Goal: Task Accomplishment & Management: Use online tool/utility

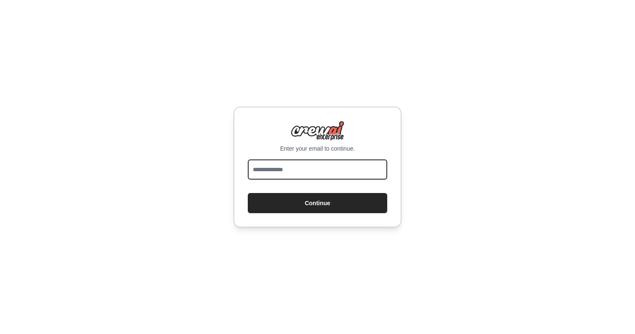
drag, startPoint x: 306, startPoint y: 169, endPoint x: 425, endPoint y: 29, distance: 184.3
click at [306, 169] on input "email" at bounding box center [317, 169] width 139 height 20
click at [333, 165] on input "email" at bounding box center [317, 169] width 139 height 20
type input "**********"
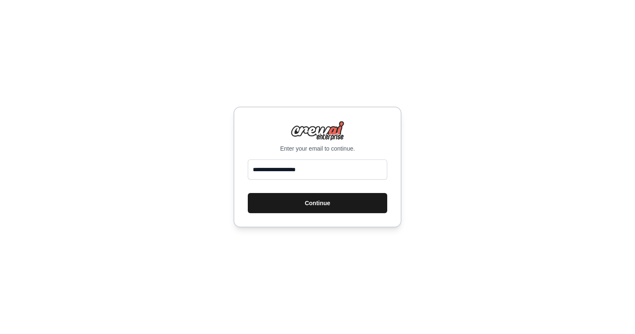
click at [325, 194] on button "Continue" at bounding box center [317, 203] width 139 height 20
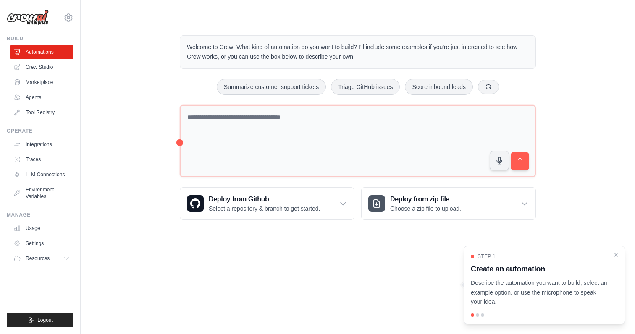
click at [133, 149] on div "Welcome to Crew! What kind of automation do you want to build? I'll include som…" at bounding box center [357, 128] width 527 height 212
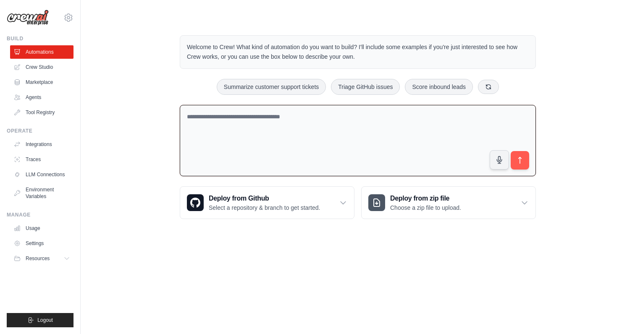
click at [251, 136] on textarea at bounding box center [358, 141] width 356 height 72
click at [299, 125] on textarea at bounding box center [358, 141] width 356 height 72
click at [318, 126] on textarea at bounding box center [358, 141] width 356 height 72
paste textarea "**********"
type textarea "**********"
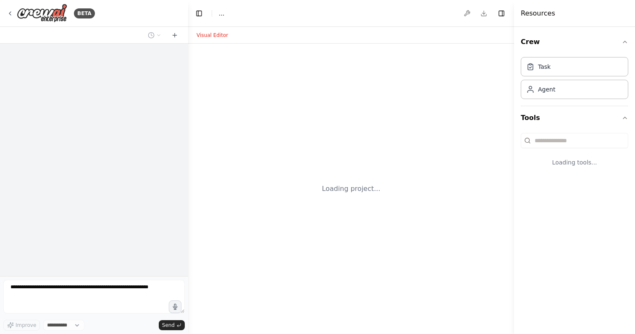
select select "****"
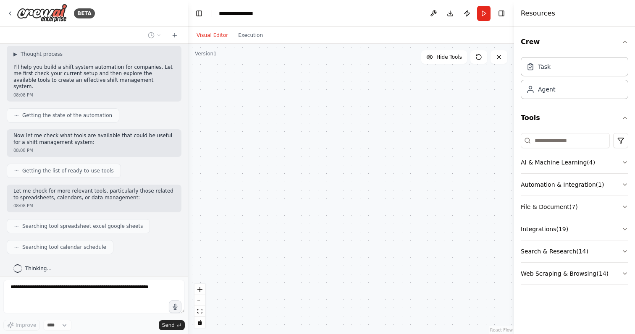
scroll to position [54, 0]
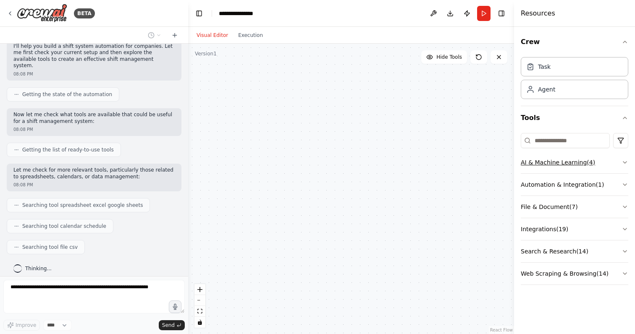
click at [544, 159] on button "AI & Machine Learning ( 4 )" at bounding box center [573, 163] width 107 height 22
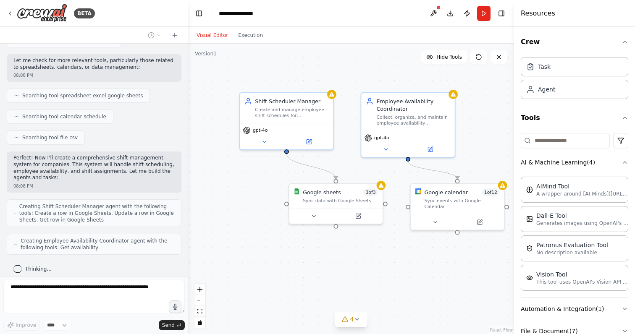
scroll to position [191, 0]
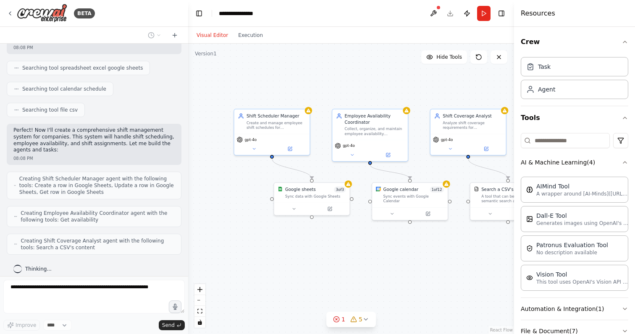
drag, startPoint x: 405, startPoint y: 245, endPoint x: 381, endPoint y: 248, distance: 24.2
click at [383, 250] on div ".deletable-edge-delete-btn { width: 20px; height: 20px; border: 0px solid #ffff…" at bounding box center [351, 189] width 326 height 290
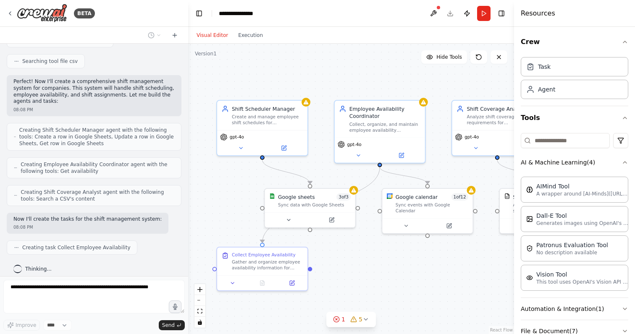
scroll to position [261, 0]
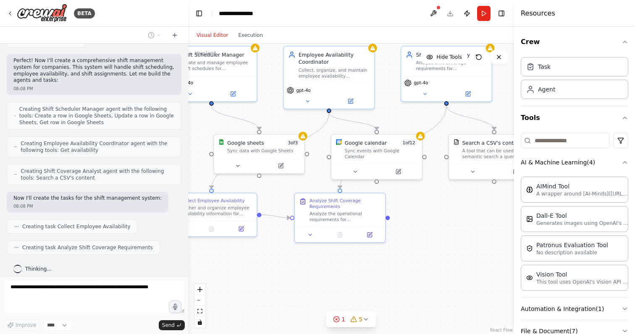
drag, startPoint x: 319, startPoint y: 160, endPoint x: 269, endPoint y: 106, distance: 74.2
click at [269, 106] on div ".deletable-edge-delete-btn { width: 20px; height: 20px; border: 0px solid #ffff…" at bounding box center [351, 189] width 326 height 290
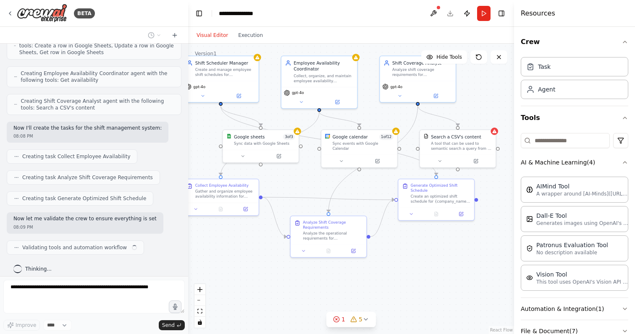
scroll to position [337, 0]
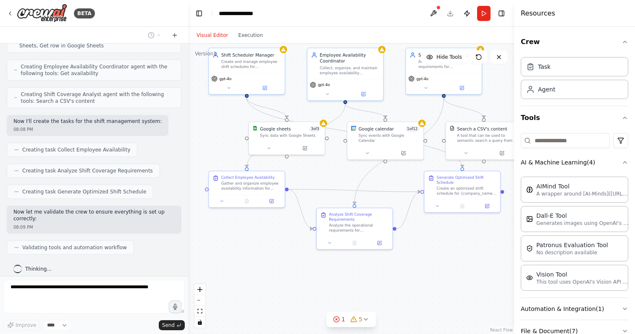
drag, startPoint x: 199, startPoint y: 135, endPoint x: 220, endPoint y: 128, distance: 23.0
click at [220, 128] on div ".deletable-edge-delete-btn { width: 20px; height: 20px; border: 0px solid #ffff…" at bounding box center [351, 189] width 326 height 290
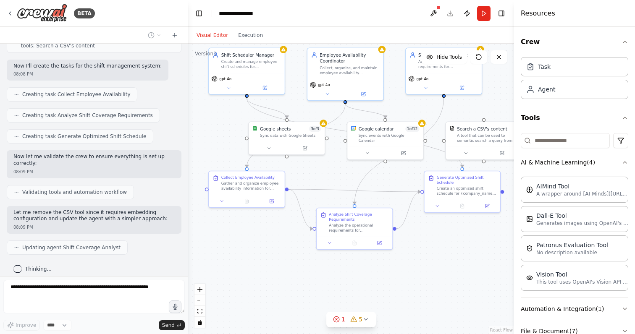
scroll to position [442, 0]
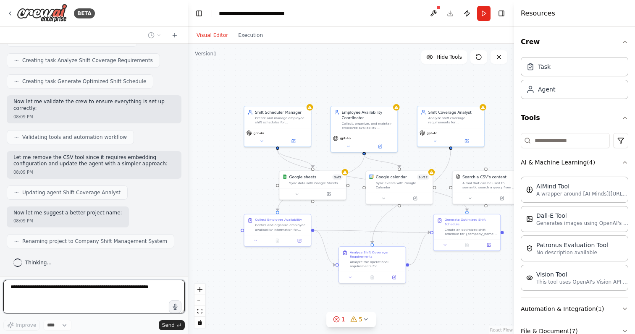
drag, startPoint x: 244, startPoint y: 152, endPoint x: 248, endPoint y: 171, distance: 19.8
click at [248, 171] on div ".deletable-edge-delete-btn { width: 20px; height: 20px; border: 0px solid #ffff…" at bounding box center [351, 189] width 326 height 290
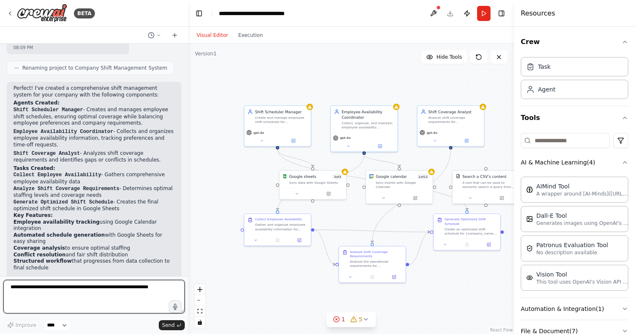
scroll to position [622, 0]
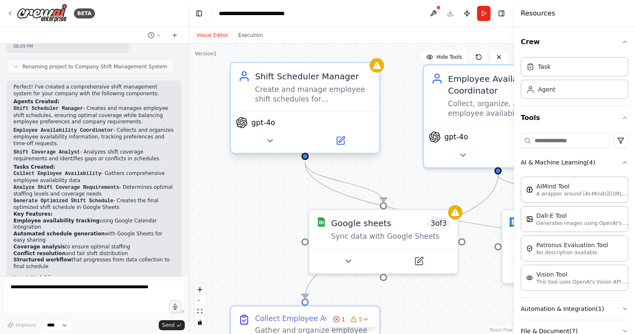
click at [308, 97] on div "Create and manage employee shift schedules for {company_name}, ensuring optimal…" at bounding box center [313, 94] width 117 height 19
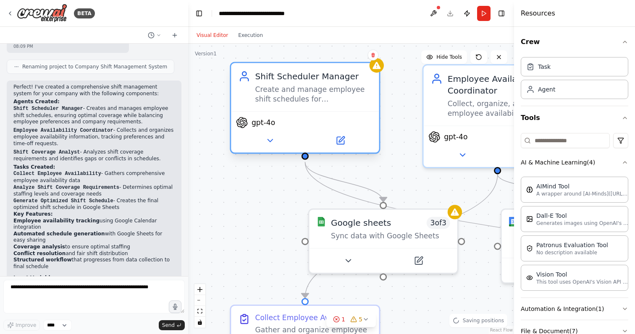
click at [327, 98] on div "Create and manage employee shift schedules for {company_name}, ensuring optimal…" at bounding box center [313, 94] width 117 height 19
click at [339, 141] on icon at bounding box center [340, 138] width 5 height 5
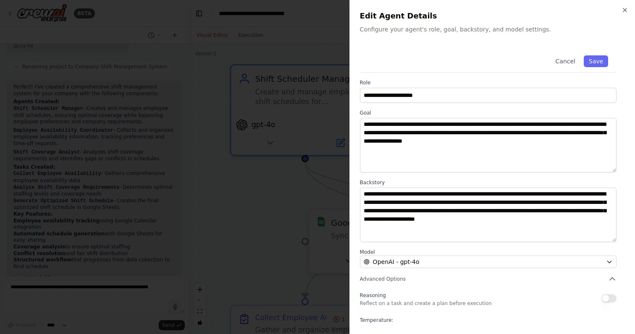
scroll to position [46, 0]
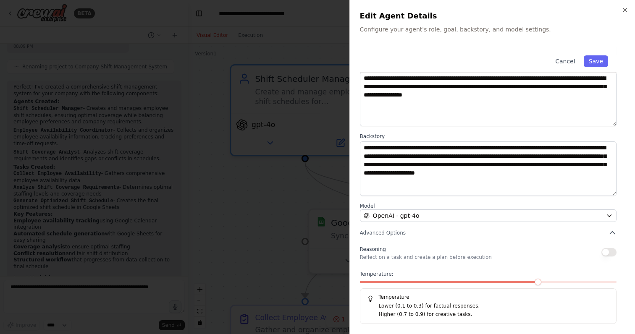
click at [280, 136] on div at bounding box center [317, 167] width 635 height 334
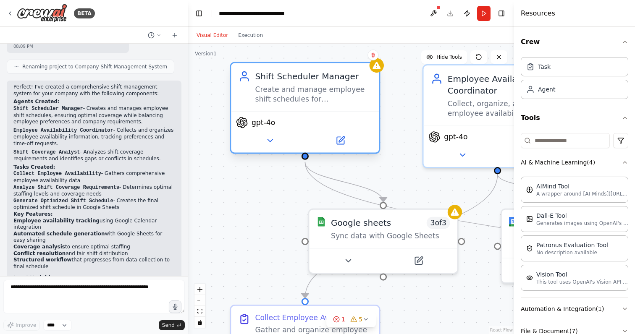
click at [312, 95] on div "Create and manage employee shift schedules for {company_name}, ensuring optimal…" at bounding box center [313, 94] width 117 height 19
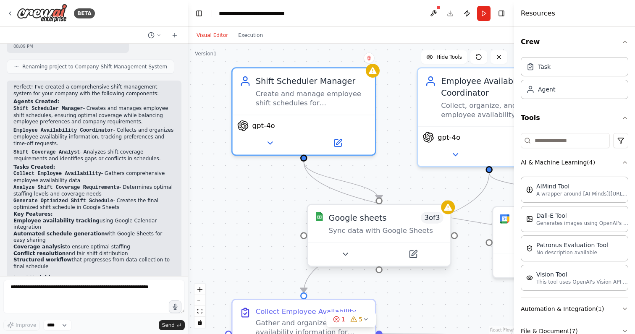
click at [392, 228] on div "Sync data with Google Sheets" at bounding box center [386, 230] width 115 height 9
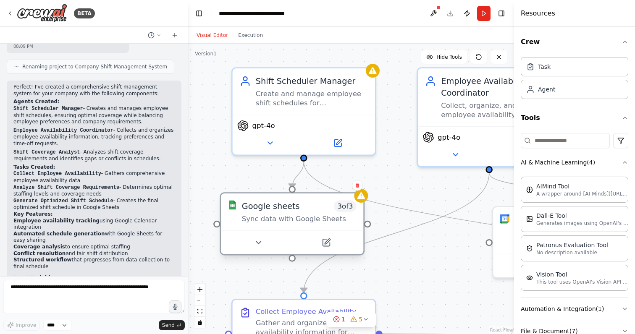
drag, startPoint x: 395, startPoint y: 226, endPoint x: 349, endPoint y: 203, distance: 50.9
click at [308, 209] on div "Google sheets 3 of 3 Sync data with Google Sheets" at bounding box center [299, 211] width 115 height 23
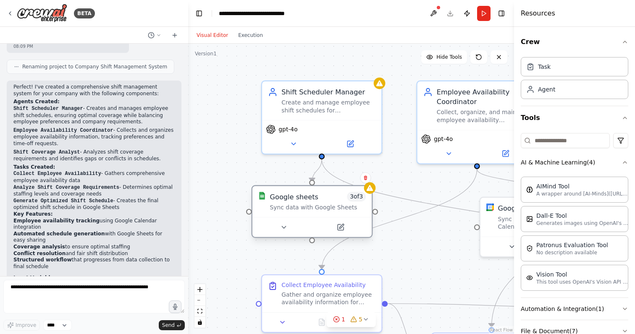
drag, startPoint x: 426, startPoint y: 251, endPoint x: 318, endPoint y: 222, distance: 111.8
click at [424, 240] on div ".deletable-edge-delete-btn { width: 20px; height: 20px; border: 0px solid #ffff…" at bounding box center [351, 189] width 326 height 290
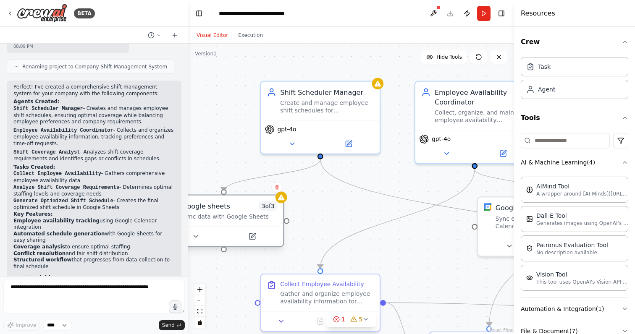
drag, startPoint x: 320, startPoint y: 204, endPoint x: 231, endPoint y: 213, distance: 89.4
click at [231, 213] on div "Sync data with Google Sheets" at bounding box center [229, 217] width 95 height 8
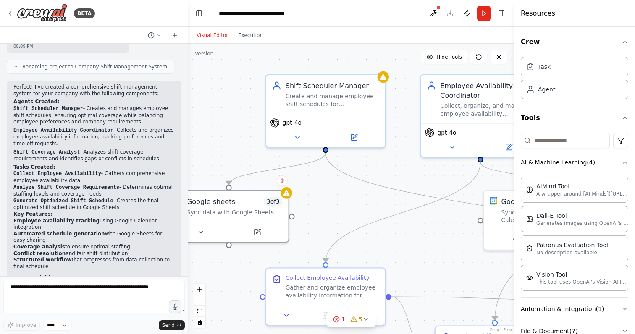
click at [362, 206] on div ".deletable-edge-delete-btn { width: 20px; height: 20px; border: 0px solid #ffff…" at bounding box center [351, 189] width 326 height 290
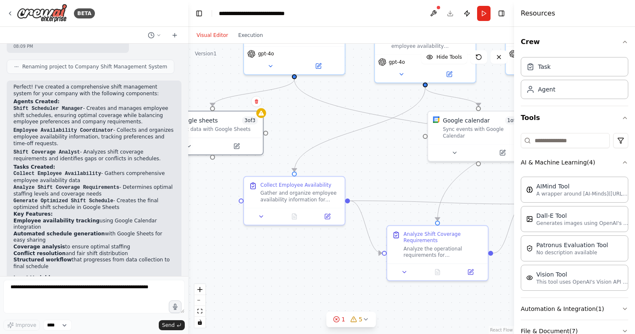
drag, startPoint x: 327, startPoint y: 189, endPoint x: 290, endPoint y: 107, distance: 89.6
click at [290, 107] on div ".deletable-edge-delete-btn { width: 20px; height: 20px; border: 0px solid #ffff…" at bounding box center [351, 189] width 326 height 290
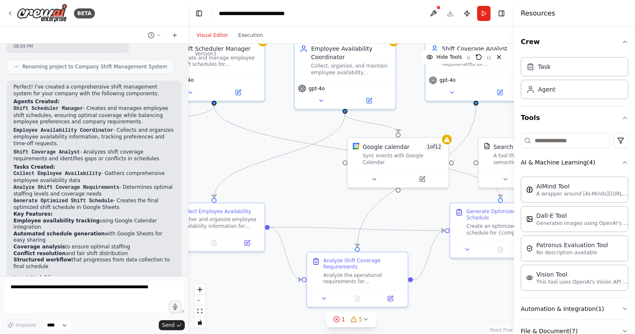
drag, startPoint x: 416, startPoint y: 165, endPoint x: 327, endPoint y: 191, distance: 92.2
click at [335, 192] on div ".deletable-edge-delete-btn { width: 20px; height: 20px; border: 0px solid #ffff…" at bounding box center [351, 189] width 326 height 290
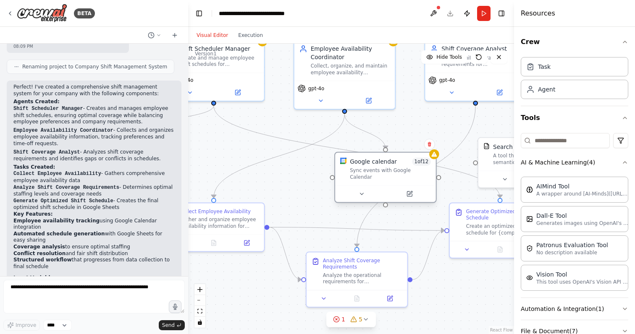
drag, startPoint x: 385, startPoint y: 156, endPoint x: 358, endPoint y: 168, distance: 28.9
click at [376, 172] on div "Sync events with Google Calendar" at bounding box center [390, 173] width 81 height 13
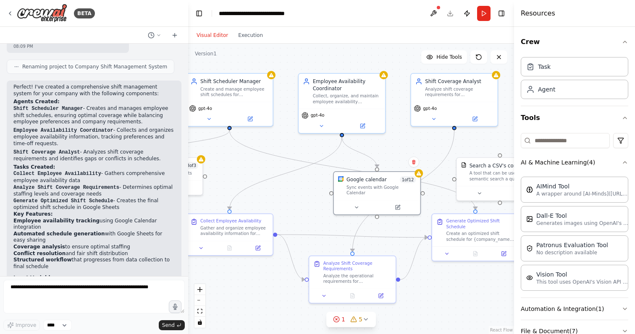
drag, startPoint x: 397, startPoint y: 89, endPoint x: 397, endPoint y: 109, distance: 20.1
click at [397, 109] on div ".deletable-edge-delete-btn { width: 20px; height: 20px; border: 0px solid #ffff…" at bounding box center [351, 189] width 326 height 290
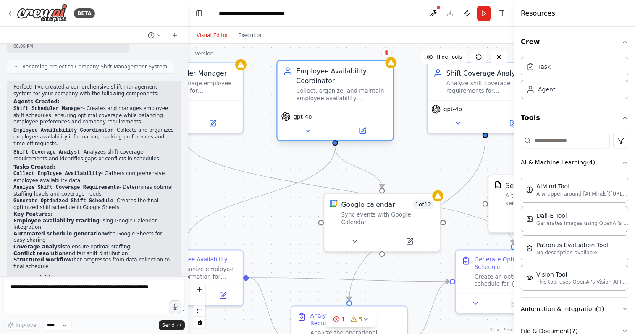
click at [347, 98] on div "Collect, organize, and maintain employee availability information for {company_…" at bounding box center [341, 94] width 91 height 15
drag, startPoint x: 363, startPoint y: 125, endPoint x: 361, endPoint y: 131, distance: 6.9
click at [363, 125] on div "gpt-4o" at bounding box center [334, 124] width 115 height 32
click at [361, 132] on icon at bounding box center [363, 130] width 4 height 4
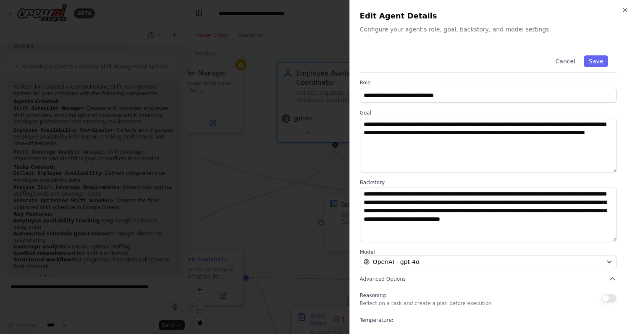
click at [331, 141] on div at bounding box center [317, 167] width 635 height 334
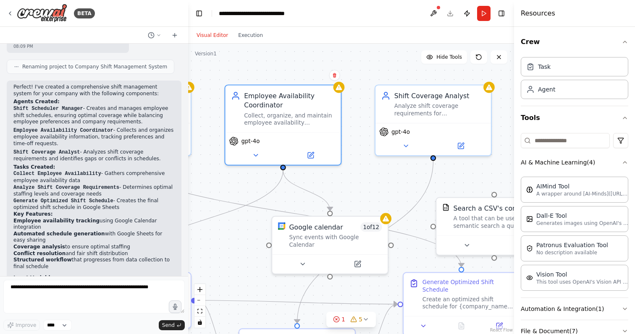
drag, startPoint x: 387, startPoint y: 146, endPoint x: 337, endPoint y: 169, distance: 55.2
click at [335, 169] on div ".deletable-edge-delete-btn { width: 20px; height: 20px; border: 0px solid #ffff…" at bounding box center [351, 189] width 326 height 290
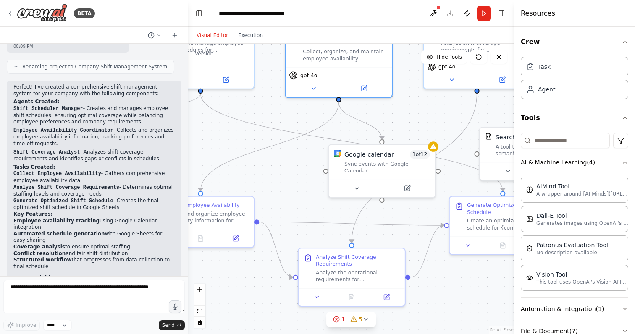
drag, startPoint x: 344, startPoint y: 176, endPoint x: 395, endPoint y: 108, distance: 84.9
click at [395, 108] on div ".deletable-edge-delete-btn { width: 20px; height: 20px; border: 0px solid #ffff…" at bounding box center [351, 189] width 326 height 290
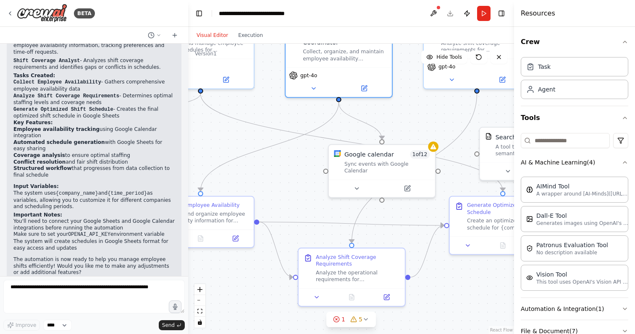
scroll to position [717, 0]
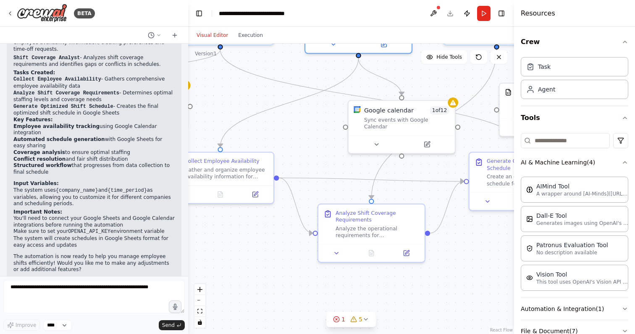
drag, startPoint x: 275, startPoint y: 187, endPoint x: 293, endPoint y: 146, distance: 45.6
click at [293, 146] on div ".deletable-edge-delete-btn { width: 20px; height: 20px; border: 0px solid #ffff…" at bounding box center [351, 189] width 326 height 290
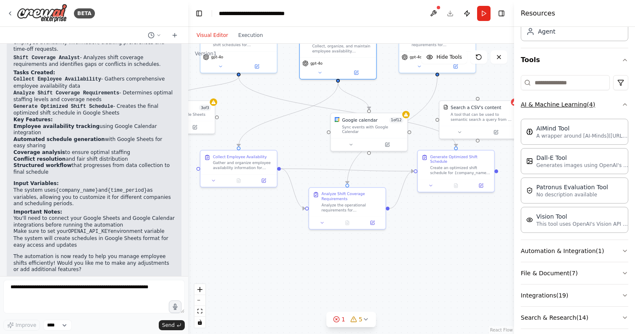
scroll to position [60, 0]
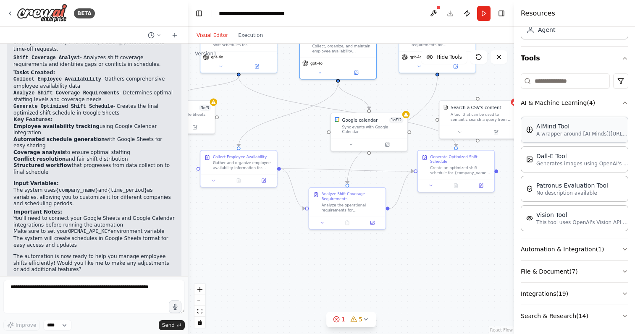
click at [591, 139] on div "AIMind Tool A wrapper around [AI-Minds](https://mindsdb.com/minds). Useful for …" at bounding box center [573, 130] width 107 height 26
click at [558, 128] on div "AIMind Tool" at bounding box center [582, 126] width 92 height 8
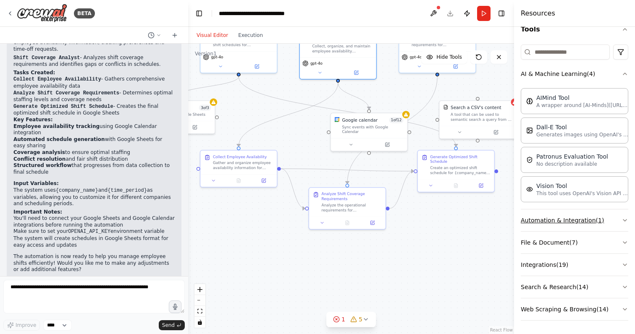
click at [597, 225] on button "Automation & Integration ( 1 )" at bounding box center [573, 220] width 107 height 22
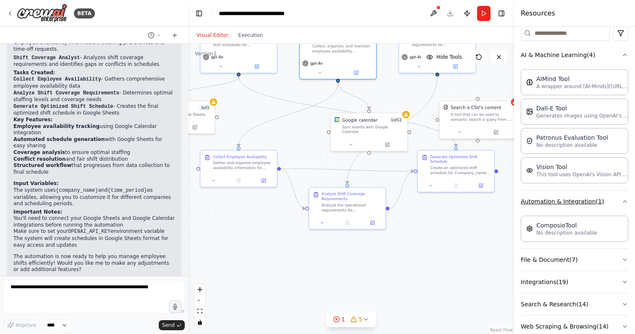
scroll to position [125, 0]
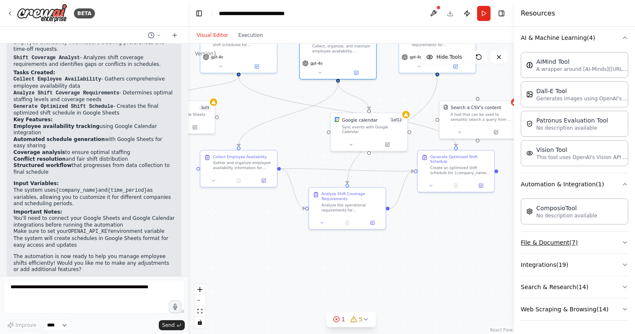
click at [595, 237] on button "File & Document ( 7 )" at bounding box center [573, 243] width 107 height 22
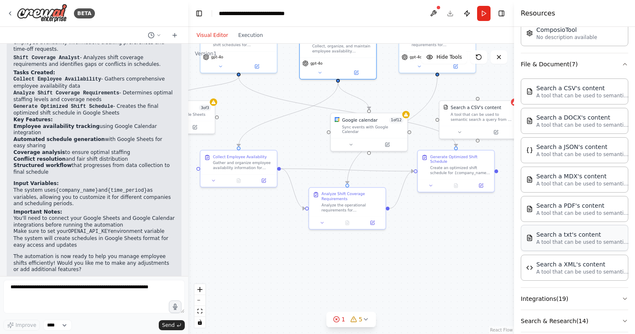
scroll to position [337, 0]
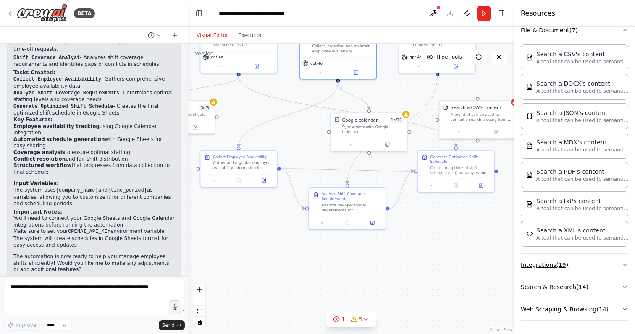
click at [585, 261] on button "Integrations ( 19 )" at bounding box center [573, 265] width 107 height 22
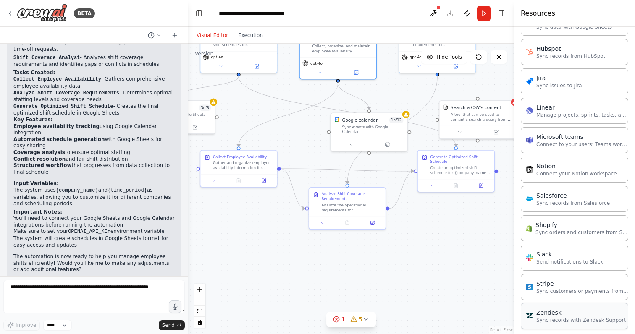
scroll to position [902, 0]
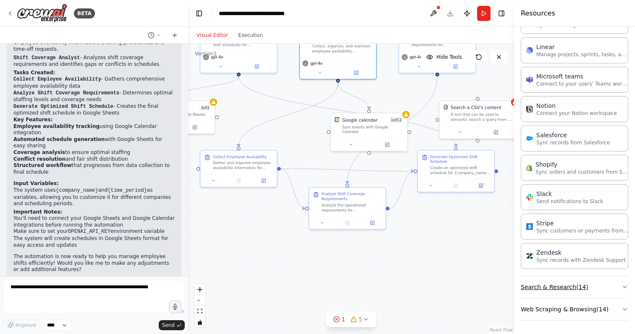
click at [580, 286] on button "Search & Research ( 14 )" at bounding box center [573, 287] width 107 height 22
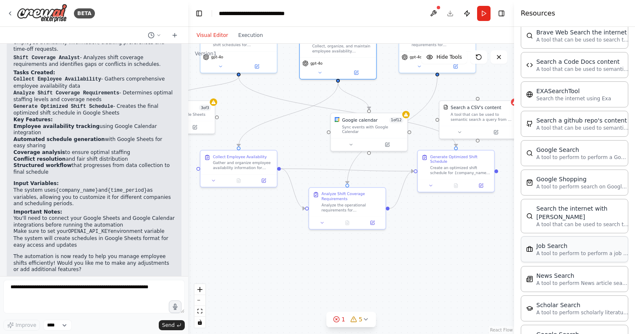
scroll to position [1328, 0]
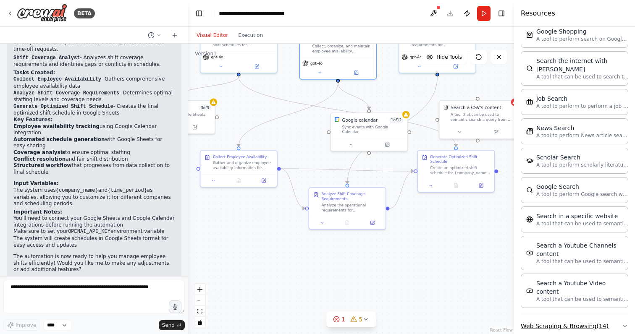
click at [579, 315] on button "Web Scraping & Browsing ( 14 )" at bounding box center [573, 326] width 107 height 22
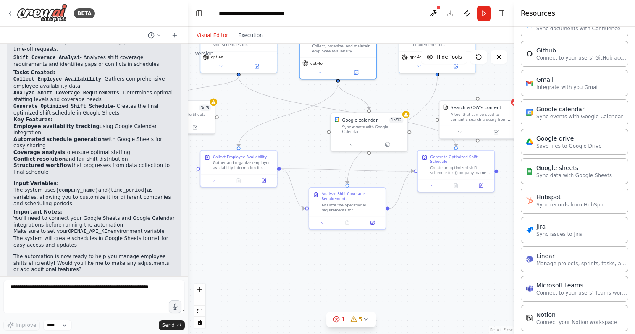
scroll to position [0, 0]
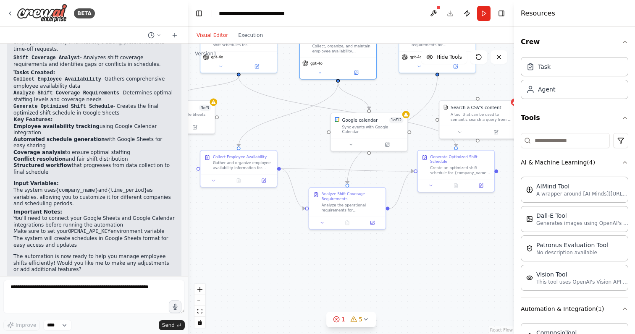
click at [445, 264] on div ".deletable-edge-delete-btn { width: 20px; height: 20px; border: 0px solid #ffff…" at bounding box center [351, 189] width 326 height 290
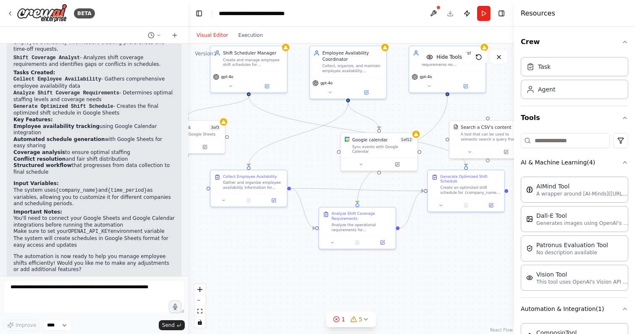
drag, startPoint x: 315, startPoint y: 141, endPoint x: 325, endPoint y: 144, distance: 10.5
click at [325, 160] on div ".deletable-edge-delete-btn { width: 20px; height: 20px; border: 0px solid #ffff…" at bounding box center [351, 189] width 326 height 290
drag, startPoint x: 353, startPoint y: 153, endPoint x: 360, endPoint y: 150, distance: 7.3
click at [360, 150] on div "Google calendar 1 of 12 Sync events with Google Calendar" at bounding box center [379, 150] width 78 height 39
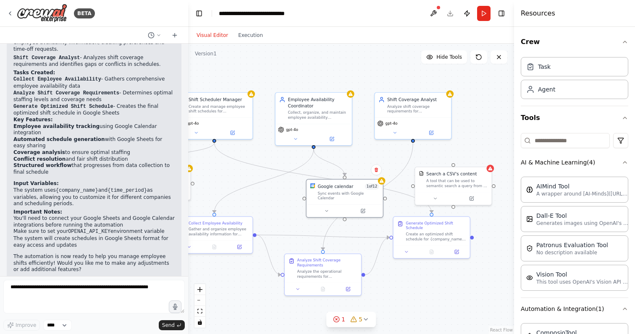
drag, startPoint x: 329, startPoint y: 154, endPoint x: 302, endPoint y: 204, distance: 57.7
click at [295, 204] on div ".deletable-edge-delete-btn { width: 20px; height: 20px; border: 0px solid #ffff…" at bounding box center [351, 189] width 326 height 290
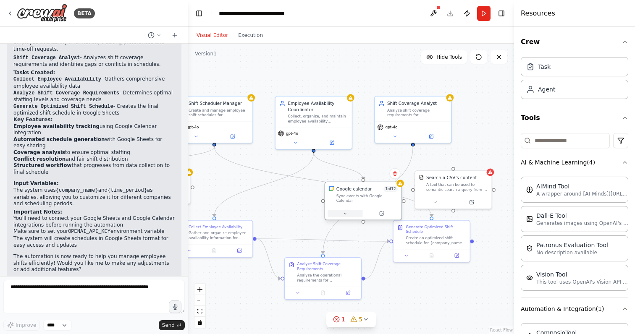
drag, startPoint x: 333, startPoint y: 198, endPoint x: 339, endPoint y: 206, distance: 9.7
click at [339, 210] on button at bounding box center [344, 214] width 35 height 8
drag, startPoint x: 365, startPoint y: 196, endPoint x: 343, endPoint y: 197, distance: 21.8
click at [356, 196] on div "Sync events with Google Calendar" at bounding box center [347, 198] width 61 height 10
drag, startPoint x: 357, startPoint y: 197, endPoint x: 348, endPoint y: 196, distance: 9.3
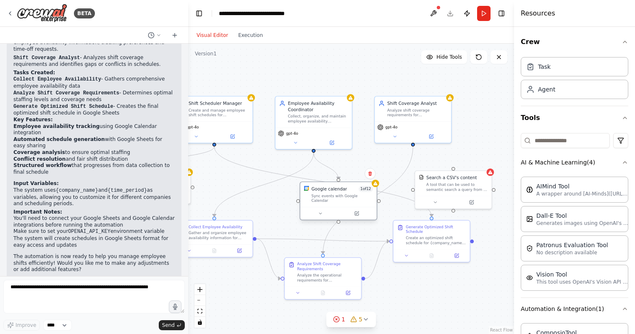
click at [348, 196] on div "Sync events with Google Calendar" at bounding box center [341, 198] width 61 height 10
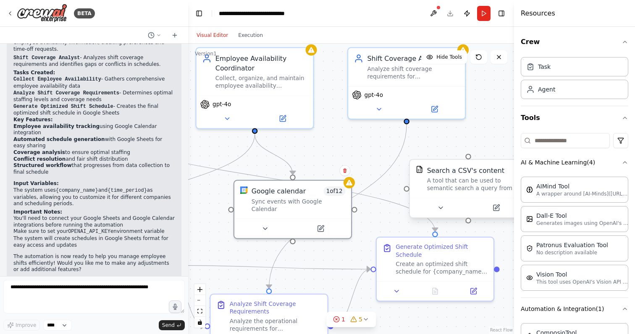
click at [479, 186] on div "A tool that can be used to semantic search a query from a CSV's content." at bounding box center [474, 184] width 94 height 15
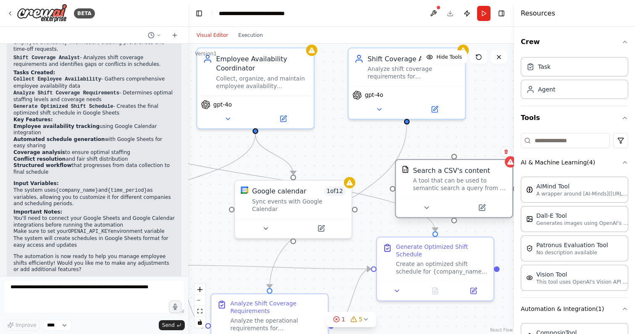
drag, startPoint x: 474, startPoint y: 184, endPoint x: 465, endPoint y: 182, distance: 9.4
click at [465, 182] on div "A tool that can be used to semantic search a query from a CSV's content." at bounding box center [460, 184] width 94 height 15
click at [484, 208] on icon at bounding box center [481, 208] width 6 height 6
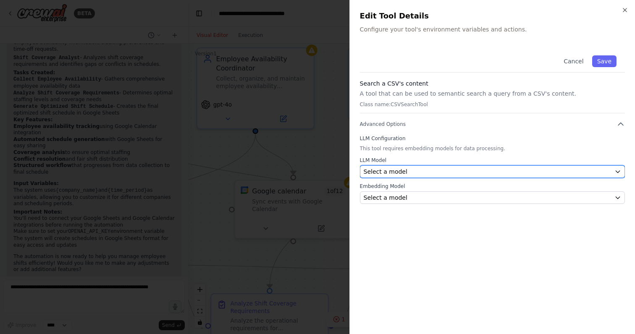
click at [387, 176] on button "Select a model" at bounding box center [492, 171] width 265 height 13
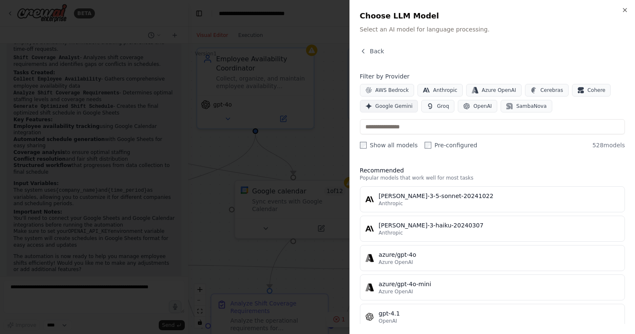
click at [367, 111] on button "Google Gemini" at bounding box center [389, 106] width 58 height 13
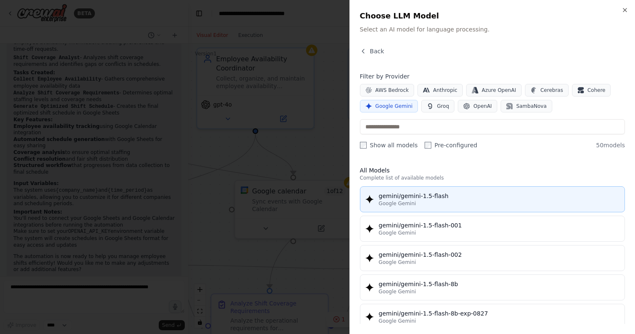
click at [406, 204] on span "Google Gemini" at bounding box center [397, 203] width 37 height 7
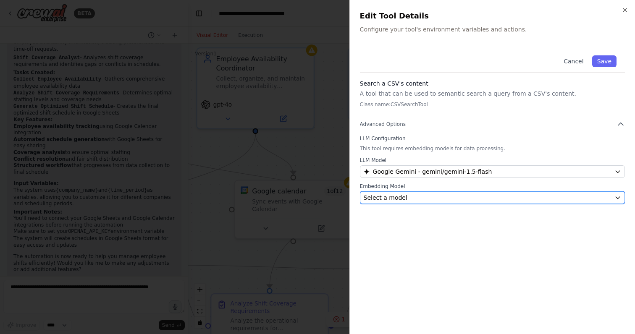
click at [396, 194] on span "Select a model" at bounding box center [385, 197] width 44 height 8
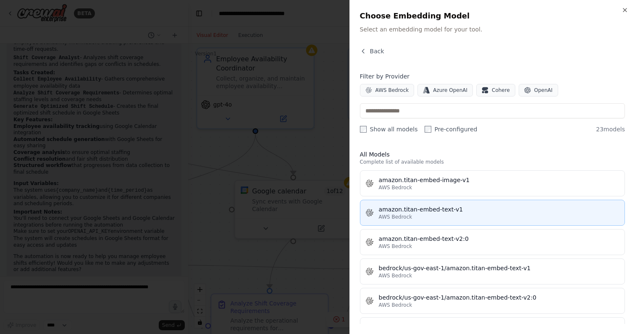
click at [400, 212] on div "amazon.titan-embed-text-v1" at bounding box center [499, 209] width 241 height 8
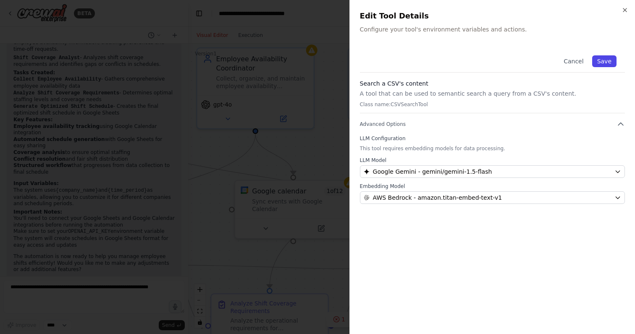
click at [608, 63] on button "Save" at bounding box center [604, 61] width 24 height 12
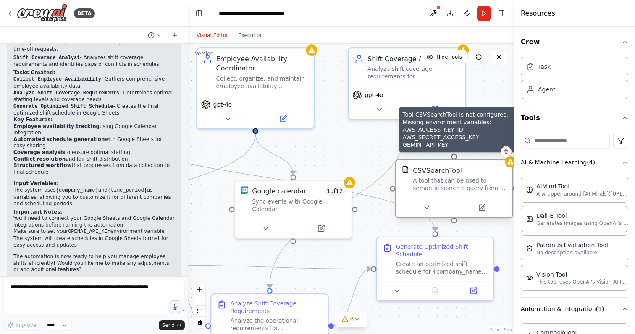
click at [510, 163] on icon at bounding box center [510, 162] width 6 height 6
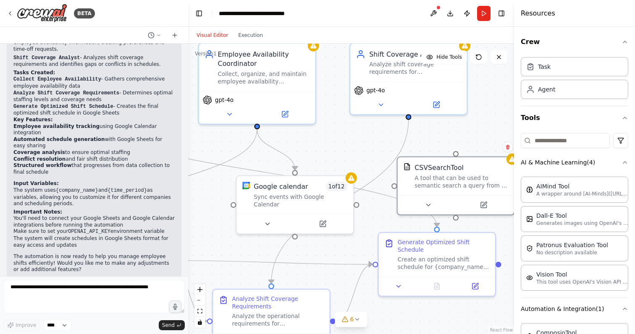
drag, startPoint x: 478, startPoint y: 145, endPoint x: 488, endPoint y: 110, distance: 36.6
click at [488, 110] on div ".deletable-edge-delete-btn { width: 20px; height: 20px; border: 0px solid #ffff…" at bounding box center [351, 189] width 326 height 290
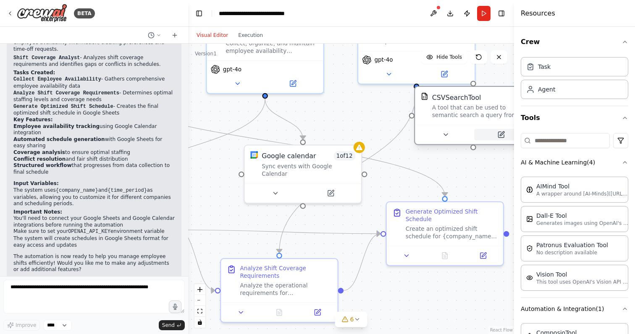
drag, startPoint x: 477, startPoint y: 164, endPoint x: 484, endPoint y: 133, distance: 31.5
click at [486, 131] on div at bounding box center [473, 134] width 116 height 19
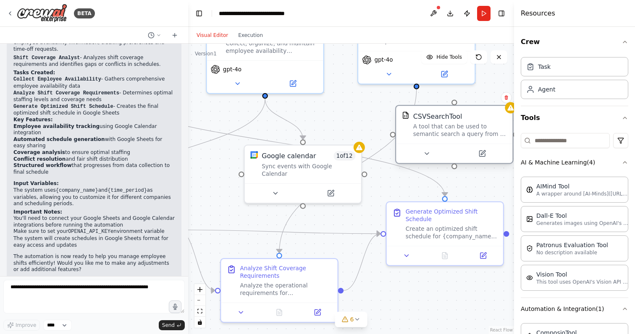
drag, startPoint x: 484, startPoint y: 125, endPoint x: 457, endPoint y: 159, distance: 43.4
click at [457, 159] on div "CSVSearchTool A tool that can be used to semantic search a query from a CSV's c…" at bounding box center [454, 134] width 118 height 59
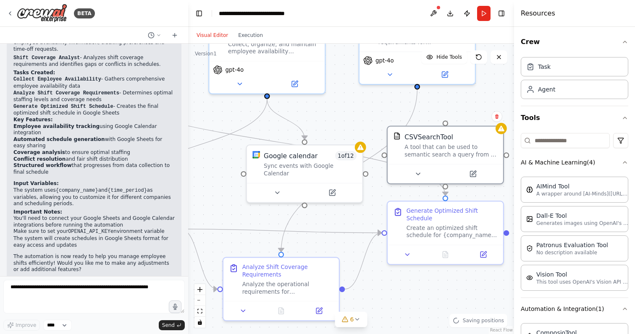
click at [536, 78] on div "Task Agent" at bounding box center [573, 76] width 107 height 45
click at [535, 70] on div "Task" at bounding box center [538, 66] width 24 height 8
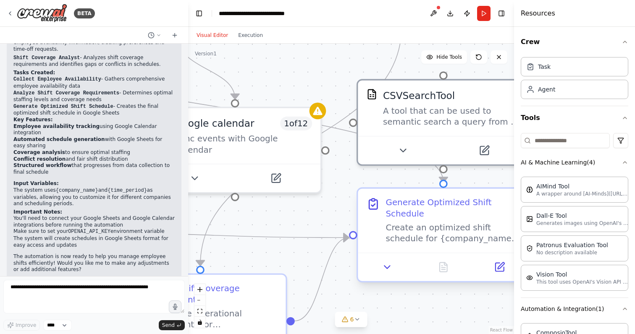
click at [448, 227] on div "Create an optimized shift schedule for {company_name} for the {time_period} bas…" at bounding box center [453, 233] width 135 height 22
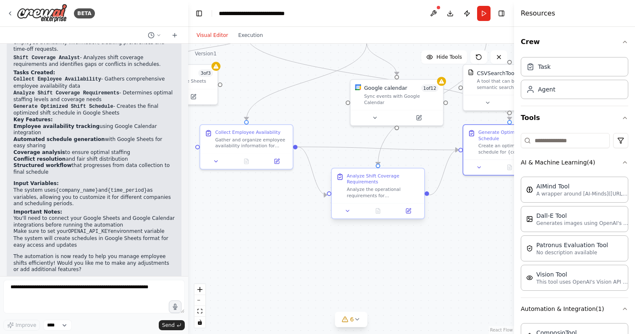
drag, startPoint x: 423, startPoint y: 303, endPoint x: 378, endPoint y: 204, distance: 108.2
click at [489, 204] on div ".deletable-edge-delete-btn { width: 20px; height: 20px; border: 0px solid #ffff…" at bounding box center [351, 189] width 326 height 290
click at [352, 214] on button at bounding box center [348, 211] width 26 height 9
click at [349, 219] on div "Analyze Shift Coverage Requirements Analyze the operational requirements for {c…" at bounding box center [382, 194] width 94 height 52
click at [353, 213] on icon at bounding box center [351, 211] width 6 height 6
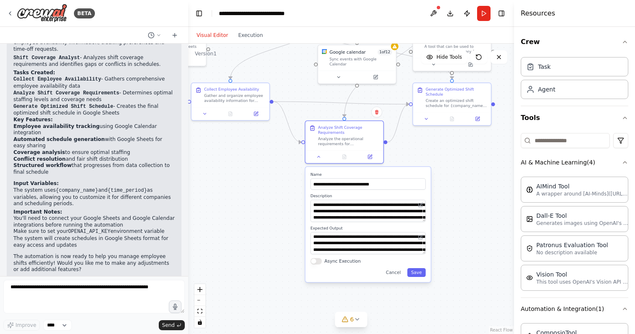
drag, startPoint x: 324, startPoint y: 245, endPoint x: 298, endPoint y: 186, distance: 64.5
click at [293, 186] on div ".deletable-edge-delete-btn { width: 20px; height: 20px; border: 0px solid #ffff…" at bounding box center [351, 189] width 326 height 290
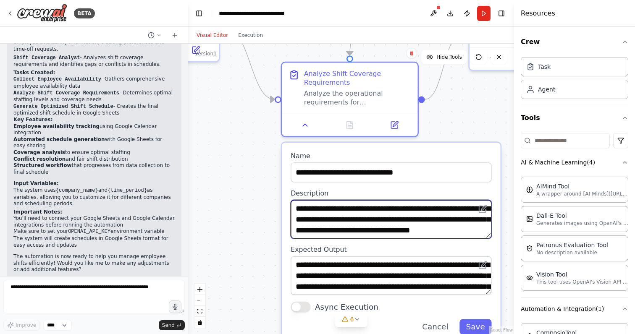
scroll to position [34, 0]
drag, startPoint x: 374, startPoint y: 215, endPoint x: 418, endPoint y: 237, distance: 48.8
click at [418, 239] on div "**********" at bounding box center [391, 243] width 218 height 201
click at [419, 233] on textarea "**********" at bounding box center [390, 219] width 201 height 39
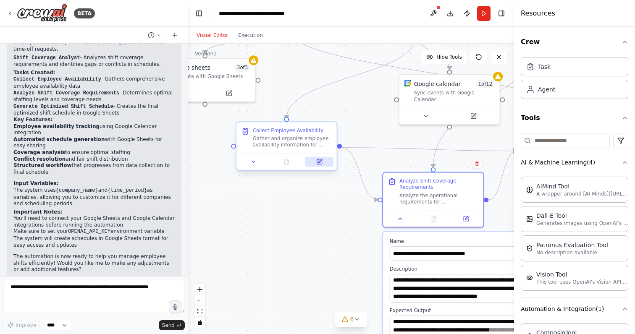
drag, startPoint x: 251, startPoint y: 142, endPoint x: 311, endPoint y: 165, distance: 64.2
click at [336, 205] on div ".deletable-edge-delete-btn { width: 20px; height: 20px; border: 0px solid #ffff…" at bounding box center [351, 189] width 326 height 290
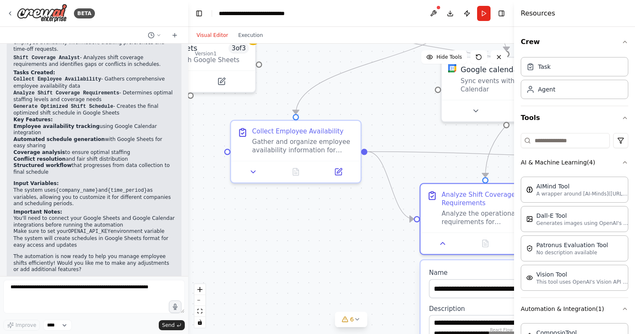
drag, startPoint x: 337, startPoint y: 238, endPoint x: 384, endPoint y: 287, distance: 68.6
click at [388, 295] on div ".deletable-edge-delete-btn { width: 20px; height: 20px; border: 0px solid #ffff…" at bounding box center [351, 189] width 326 height 290
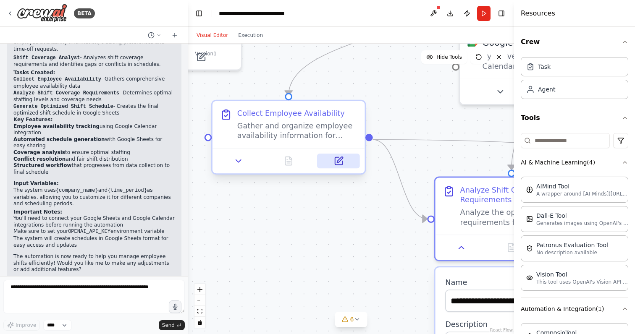
click at [333, 157] on icon at bounding box center [338, 161] width 10 height 10
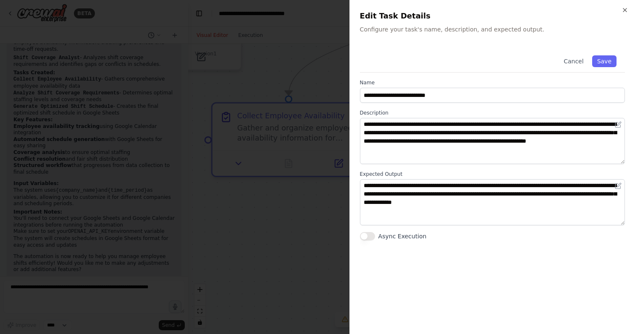
click at [301, 175] on div at bounding box center [317, 167] width 635 height 334
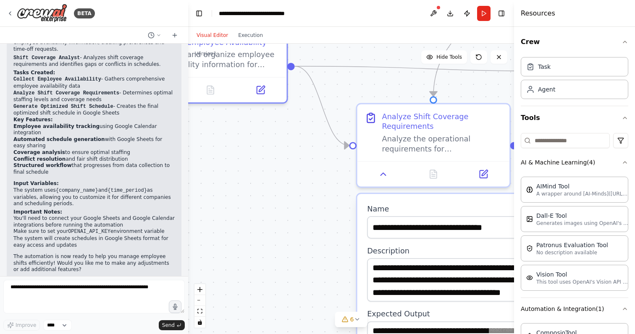
drag, startPoint x: 384, startPoint y: 217, endPoint x: 306, endPoint y: 155, distance: 99.8
click at [306, 144] on div ".deletable-edge-delete-btn { width: 20px; height: 20px; border: 0px solid #ffff…" at bounding box center [351, 189] width 326 height 290
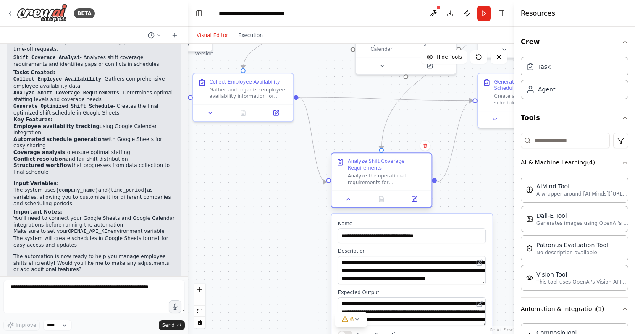
drag, startPoint x: 382, startPoint y: 134, endPoint x: 379, endPoint y: 166, distance: 32.4
click at [374, 167] on div "Analyze Shift Coverage Requirements" at bounding box center [387, 164] width 79 height 13
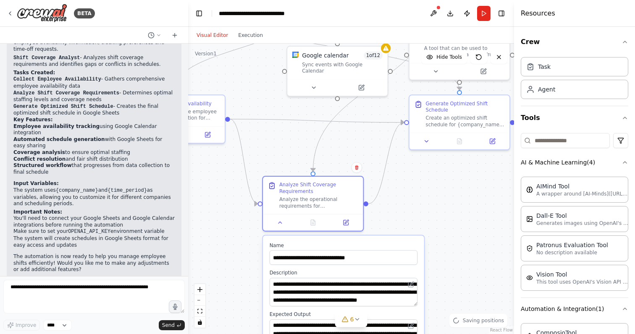
drag, startPoint x: 507, startPoint y: 166, endPoint x: 442, endPoint y: 166, distance: 65.9
click at [441, 186] on div ".deletable-edge-delete-btn { width: 20px; height: 20px; border: 0px solid #ffff…" at bounding box center [351, 189] width 326 height 290
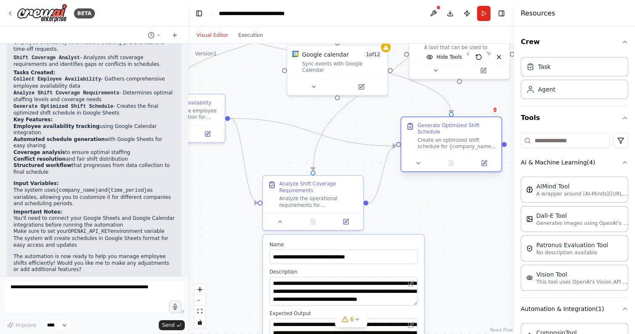
drag, startPoint x: 448, startPoint y: 127, endPoint x: 445, endPoint y: 139, distance: 11.8
click at [444, 132] on div "Generate Optimized Shift Schedule" at bounding box center [456, 128] width 79 height 13
click at [456, 166] on div at bounding box center [451, 163] width 100 height 17
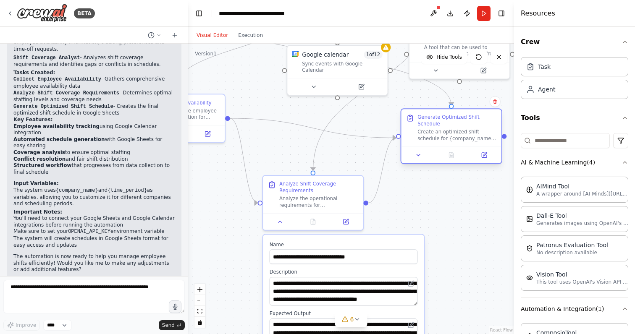
click at [453, 162] on div at bounding box center [451, 154] width 100 height 17
click at [453, 224] on div ".deletable-edge-delete-btn { width: 20px; height: 20px; border: 0px solid #ffff…" at bounding box center [351, 189] width 326 height 290
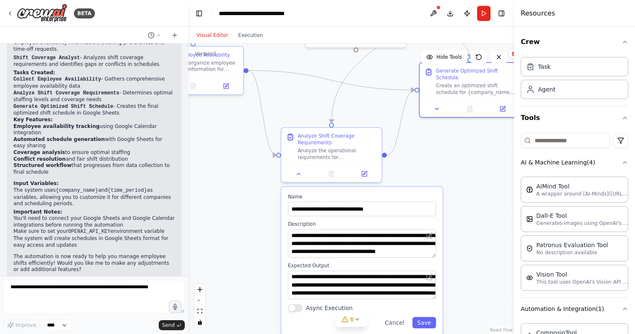
drag, startPoint x: 458, startPoint y: 240, endPoint x: 467, endPoint y: 210, distance: 30.8
click at [467, 210] on div ".deletable-edge-delete-btn { width: 20px; height: 20px; border: 0px solid #ffff…" at bounding box center [351, 189] width 326 height 290
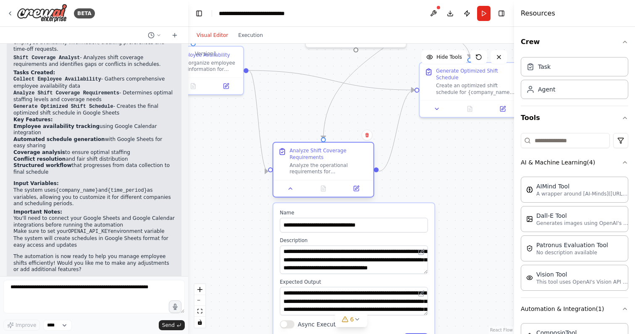
drag, startPoint x: 318, startPoint y: 186, endPoint x: 301, endPoint y: 196, distance: 20.2
click at [301, 196] on div at bounding box center [323, 188] width 100 height 17
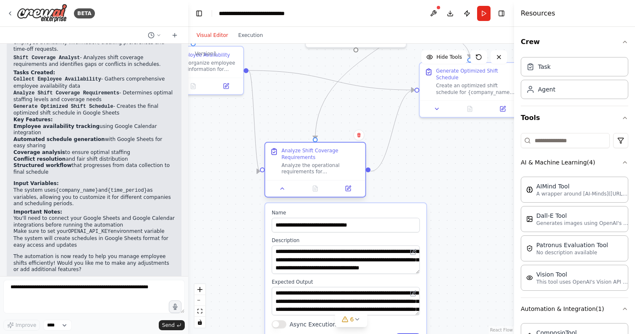
click at [316, 156] on div "Analyze Shift Coverage Requirements" at bounding box center [320, 154] width 79 height 13
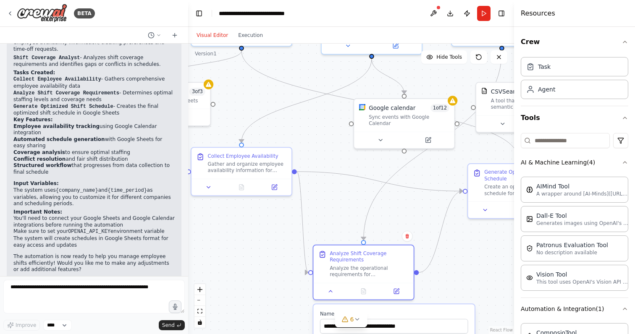
drag, startPoint x: 336, startPoint y: 103, endPoint x: 385, endPoint y: 209, distance: 117.0
click at [385, 209] on div ".deletable-edge-delete-btn { width: 20px; height: 20px; border: 0px solid #ffff…" at bounding box center [351, 189] width 326 height 290
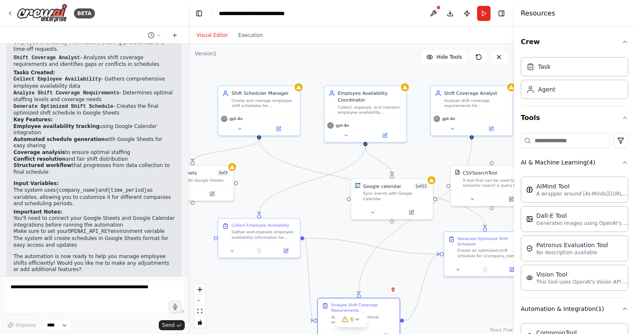
drag, startPoint x: 316, startPoint y: 92, endPoint x: 314, endPoint y: 153, distance: 60.9
click at [314, 153] on div ".deletable-edge-delete-btn { width: 20px; height: 20px; border: 0px solid #ffff…" at bounding box center [351, 189] width 326 height 290
click at [277, 112] on div "gpt-4o" at bounding box center [259, 122] width 82 height 23
click at [237, 127] on icon at bounding box center [239, 127] width 5 height 5
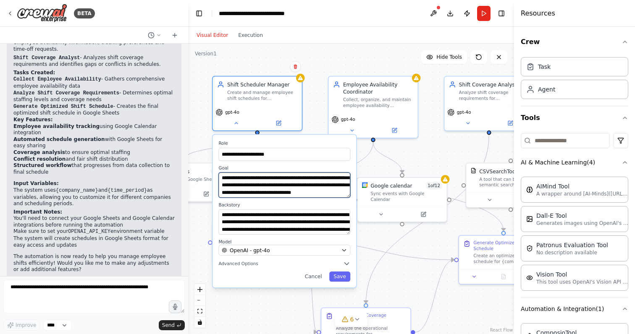
scroll to position [25, 0]
drag, startPoint x: 315, startPoint y: 190, endPoint x: 314, endPoint y: 194, distance: 4.4
click at [314, 194] on textarea "**********" at bounding box center [284, 185] width 132 height 25
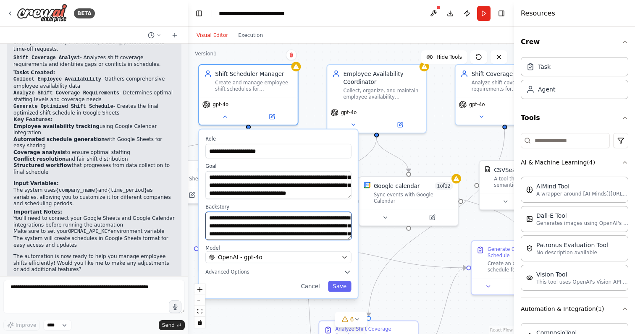
scroll to position [42, 0]
drag, startPoint x: 316, startPoint y: 222, endPoint x: 313, endPoint y: 243, distance: 21.3
click at [312, 243] on div "**********" at bounding box center [278, 214] width 159 height 169
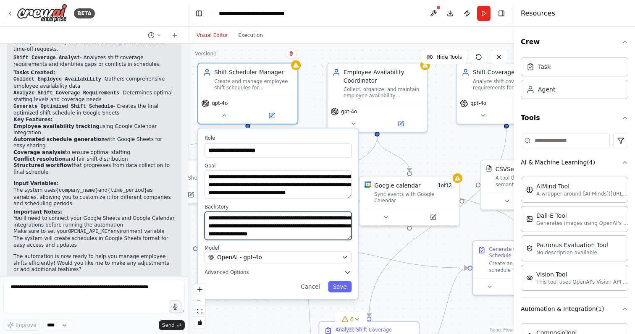
click at [314, 228] on textarea "**********" at bounding box center [277, 226] width 147 height 28
click at [289, 272] on button "Advanced Options" at bounding box center [277, 272] width 147 height 8
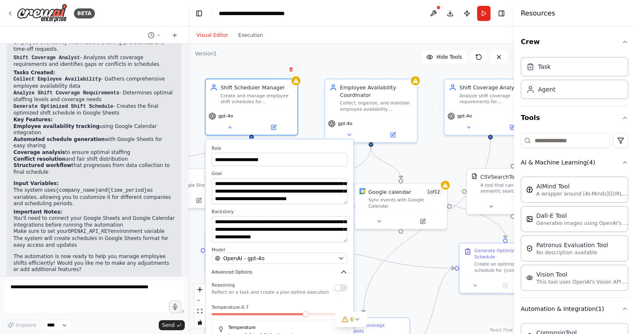
click at [296, 271] on button "Advanced Options" at bounding box center [280, 273] width 136 height 8
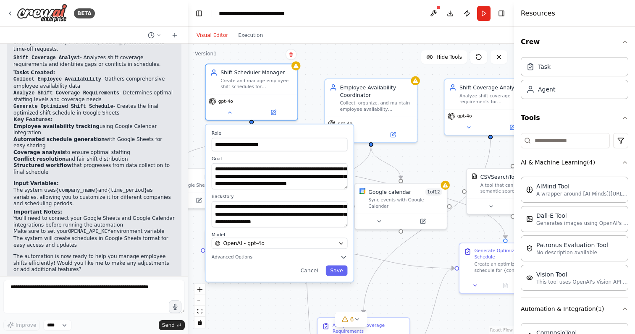
drag, startPoint x: 293, startPoint y: 286, endPoint x: 288, endPoint y: 270, distance: 16.9
click at [288, 270] on div "Cancel Save" at bounding box center [280, 270] width 136 height 10
click at [332, 269] on button "Save" at bounding box center [336, 270] width 22 height 10
click at [307, 269] on button "Cancel" at bounding box center [309, 270] width 26 height 10
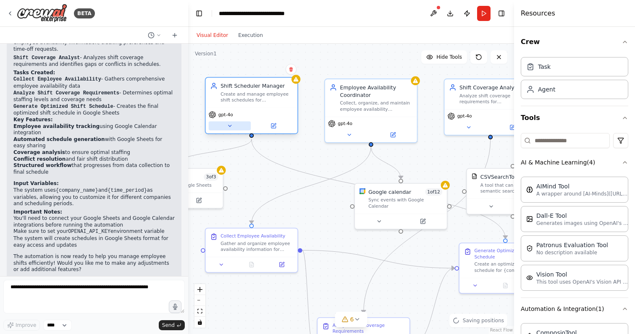
drag, startPoint x: 249, startPoint y: 110, endPoint x: 250, endPoint y: 127, distance: 16.8
click at [250, 127] on button at bounding box center [230, 125] width 42 height 9
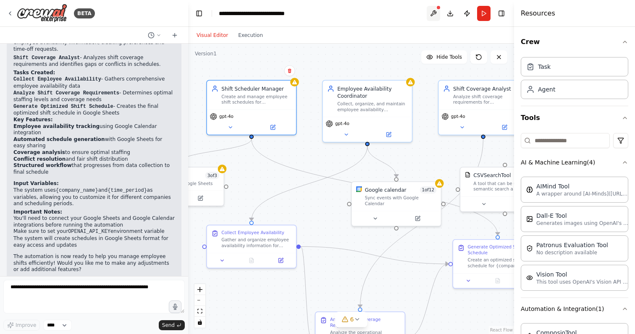
drag, startPoint x: 423, startPoint y: 8, endPoint x: 429, endPoint y: 10, distance: 6.6
click at [425, 9] on header "**********" at bounding box center [351, 13] width 326 height 27
click at [429, 10] on button at bounding box center [432, 13] width 13 height 15
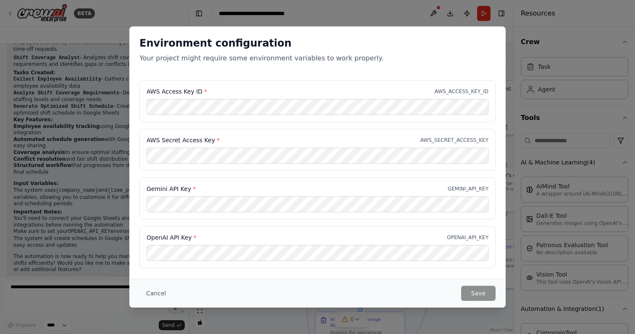
click at [559, 110] on div "Environment configuration Your project might require some environment variables…" at bounding box center [317, 167] width 635 height 334
click at [156, 292] on button "Cancel" at bounding box center [155, 293] width 33 height 15
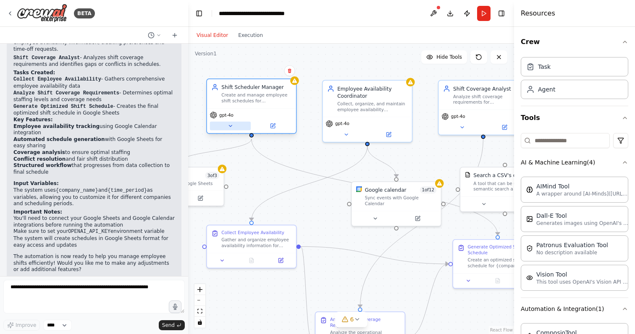
click at [231, 125] on icon at bounding box center [230, 125] width 3 height 1
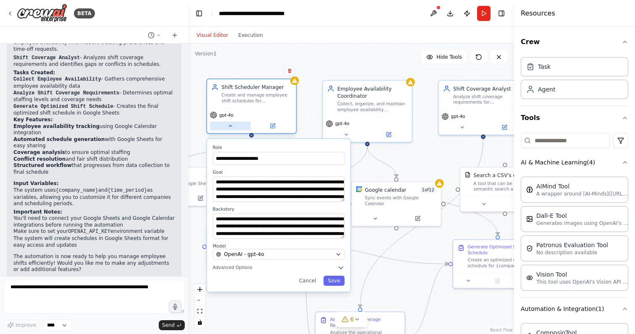
click at [232, 125] on icon at bounding box center [230, 126] width 6 height 6
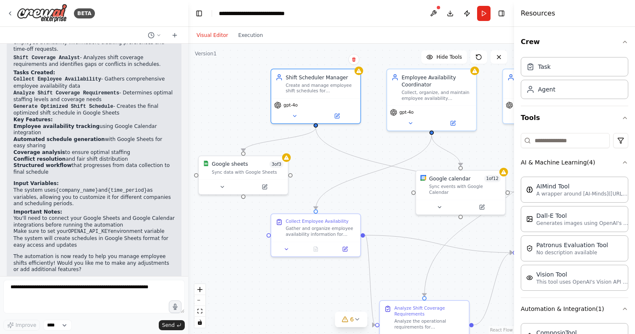
drag, startPoint x: 247, startPoint y: 165, endPoint x: 311, endPoint y: 154, distance: 65.2
click at [311, 154] on div ".deletable-edge-delete-btn { width: 20px; height: 20px; border: 0px solid #ffff…" at bounding box center [351, 189] width 326 height 290
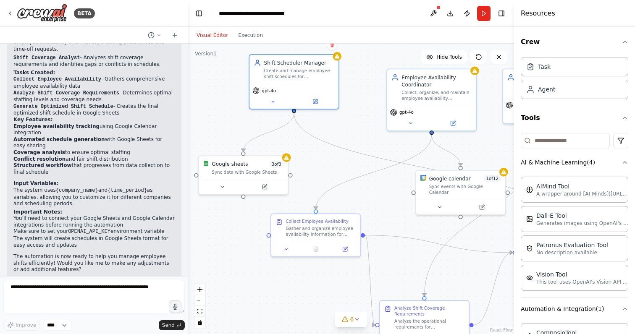
drag, startPoint x: 319, startPoint y: 99, endPoint x: 336, endPoint y: 122, distance: 28.5
click at [306, 89] on div "Shift Scheduler Manager Create and manage employee shift schedules for {company…" at bounding box center [293, 81] width 91 height 55
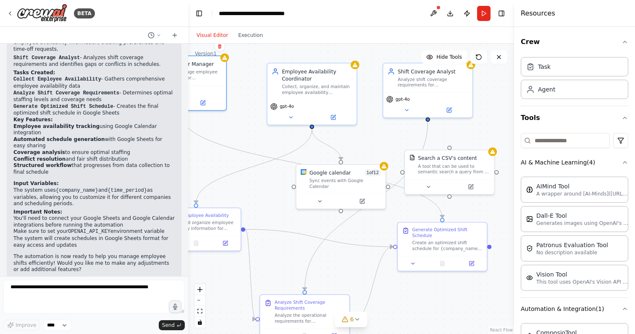
drag, startPoint x: 418, startPoint y: 233, endPoint x: 279, endPoint y: 227, distance: 139.9
click at [278, 227] on div ".deletable-edge-delete-btn { width: 20px; height: 20px; border: 0px solid #ffff…" at bounding box center [351, 189] width 326 height 290
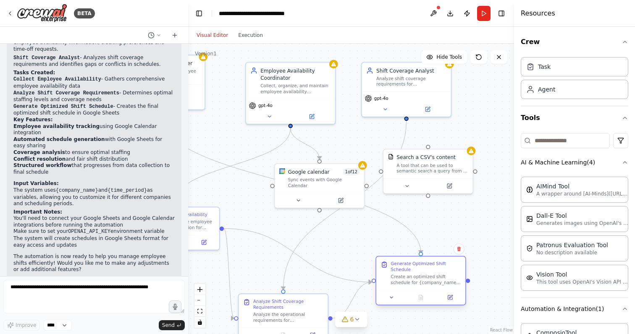
drag, startPoint x: 399, startPoint y: 238, endPoint x: 390, endPoint y: 269, distance: 31.4
click at [402, 274] on div "Create an optimized shift schedule for {company_name} for the {time_period} bas…" at bounding box center [426, 280] width 70 height 12
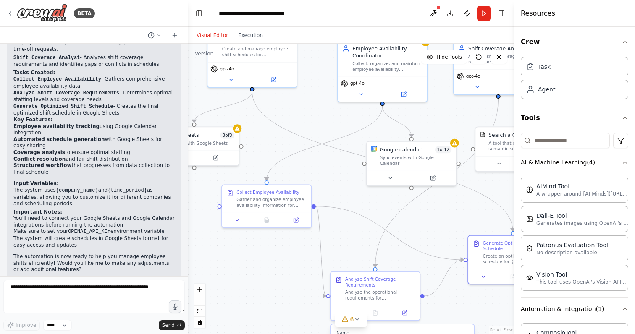
drag, startPoint x: 374, startPoint y: 248, endPoint x: 451, endPoint y: 235, distance: 77.9
click at [451, 235] on div ".deletable-edge-delete-btn { width: 20px; height: 20px; border: 0px solid #ffff…" at bounding box center [351, 189] width 326 height 290
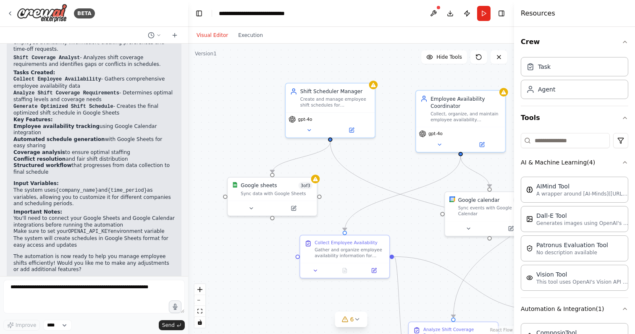
drag, startPoint x: 299, startPoint y: 159, endPoint x: 354, endPoint y: 192, distance: 64.4
click at [355, 192] on div ".deletable-edge-delete-btn { width: 20px; height: 20px; border: 0px solid #ffff…" at bounding box center [351, 189] width 326 height 290
click at [298, 206] on button at bounding box center [293, 207] width 41 height 9
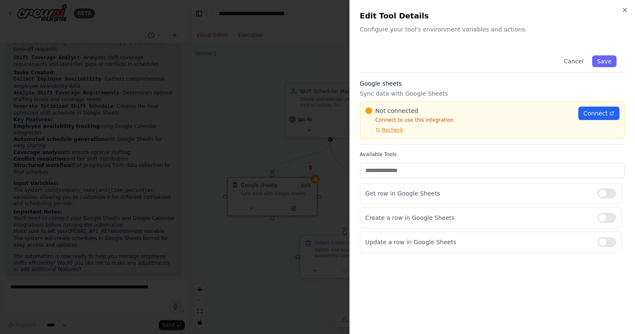
click at [298, 205] on div at bounding box center [317, 167] width 635 height 334
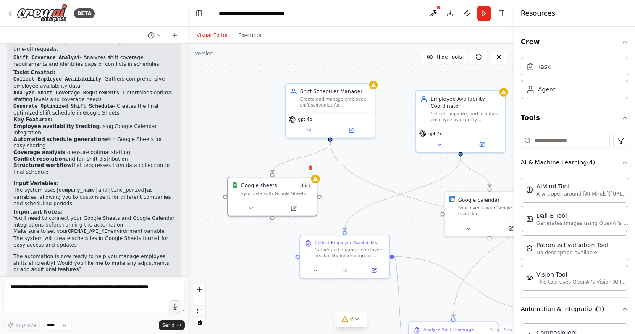
click at [333, 141] on div ".deletable-edge-delete-btn { width: 20px; height: 20px; border: 0px solid #ffff…" at bounding box center [351, 189] width 326 height 290
click at [331, 142] on icon "Edge from 6127fd91-354d-4e4b-8943-803ae82c77c7 to 46601591-29e9-44cb-8a9a-63170…" at bounding box center [460, 212] width 261 height 140
click at [324, 147] on icon "Edge from 6127fd91-354d-4e4b-8943-803ae82c77c7 to 8e4cd061-7079-4df9-9c2e-c1c44…" at bounding box center [301, 157] width 58 height 31
click at [319, 152] on icon "Edge from 6127fd91-354d-4e4b-8943-803ae82c77c7 to 8e4cd061-7079-4df9-9c2e-c1c44…" at bounding box center [301, 157] width 58 height 31
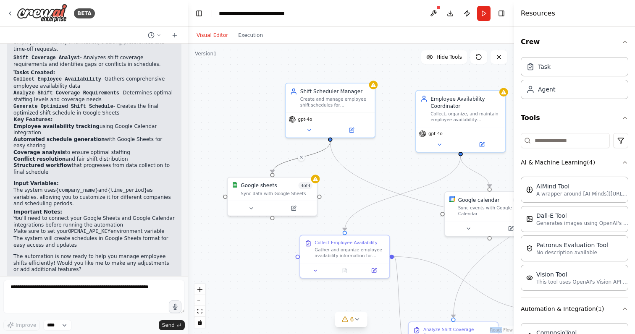
click at [327, 168] on div ".deletable-edge-delete-btn { width: 20px; height: 20px; border: 0px solid #ffff…" at bounding box center [351, 189] width 326 height 290
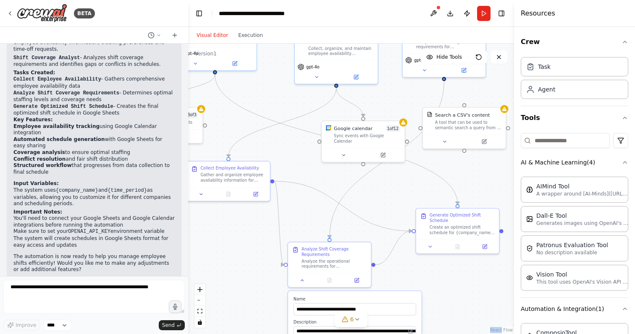
drag, startPoint x: 422, startPoint y: 220, endPoint x: 309, endPoint y: 152, distance: 132.2
click at [309, 152] on div ".deletable-edge-delete-btn { width: 20px; height: 20px; border: 0px solid #ffff…" at bounding box center [351, 189] width 326 height 290
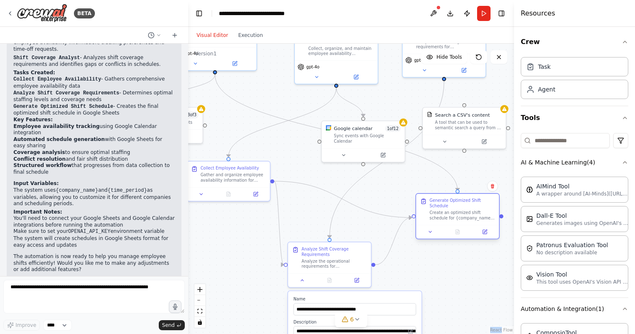
drag, startPoint x: 463, startPoint y: 231, endPoint x: 464, endPoint y: 218, distance: 12.7
click at [464, 218] on div "Create an optimized shift schedule for {company_name} for the {time_period} bas…" at bounding box center [461, 215] width 65 height 11
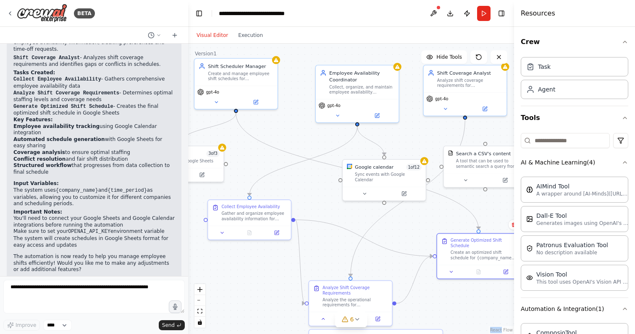
drag, startPoint x: 350, startPoint y: 186, endPoint x: 344, endPoint y: 217, distance: 30.7
click at [344, 217] on div ".deletable-edge-delete-btn { width: 20px; height: 20px; border: 0px solid #ffff…" at bounding box center [351, 189] width 326 height 290
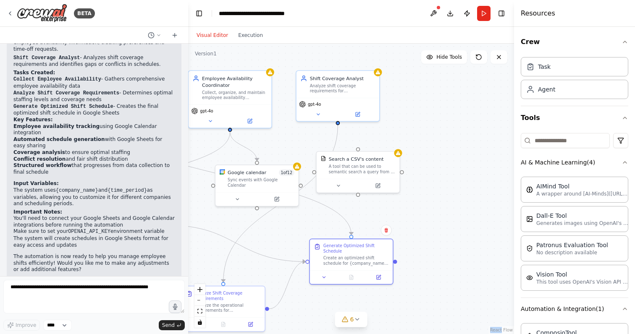
drag, startPoint x: 401, startPoint y: 143, endPoint x: 286, endPoint y: 152, distance: 115.7
click at [275, 149] on div ".deletable-edge-delete-btn { width: 20px; height: 20px; border: 0px solid #ffff…" at bounding box center [351, 189] width 326 height 290
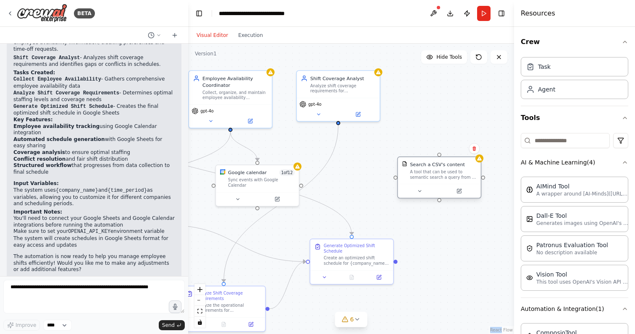
drag, startPoint x: 401, startPoint y: 175, endPoint x: 397, endPoint y: 178, distance: 5.7
click at [419, 174] on div "A tool that can be used to semantic search a query from a CSV's content." at bounding box center [443, 174] width 67 height 11
click at [369, 184] on div ".deletable-edge-delete-btn { width: 20px; height: 20px; border: 0px solid #ffff…" at bounding box center [351, 189] width 326 height 290
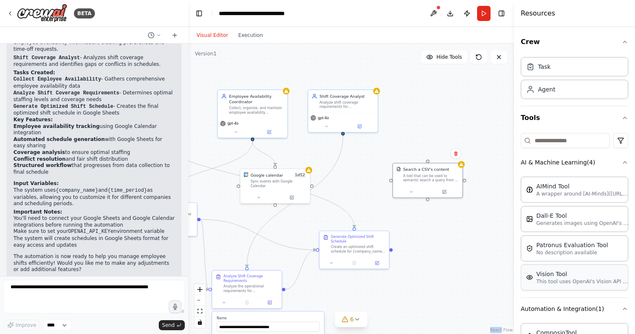
click at [557, 280] on p "This tool uses OpenAI's Vision API to describe the contents of an image." at bounding box center [582, 281] width 92 height 7
click at [552, 274] on div "Vision Tool" at bounding box center [582, 274] width 92 height 8
drag, startPoint x: 552, startPoint y: 274, endPoint x: 451, endPoint y: 260, distance: 102.0
click at [451, 260] on div "BETA I want to build a shift system for companies 08:08 PM ▶ Thought process I'…" at bounding box center [317, 167] width 635 height 334
click at [537, 285] on div "Vision Tool This tool uses OpenAI's Vision API to describe the contents of an i…" at bounding box center [573, 277] width 107 height 26
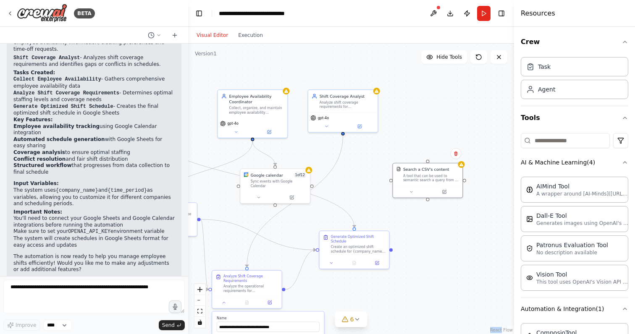
drag, startPoint x: 537, startPoint y: 285, endPoint x: 492, endPoint y: 277, distance: 45.7
click at [492, 277] on div "BETA I want to build a shift system for companies 08:08 PM ▶ Thought process I'…" at bounding box center [317, 167] width 635 height 334
click at [543, 288] on div "Vision Tool This tool uses OpenAI's Vision API to describe the contents of an i…" at bounding box center [573, 277] width 107 height 26
